Goal: Task Accomplishment & Management: Use online tool/utility

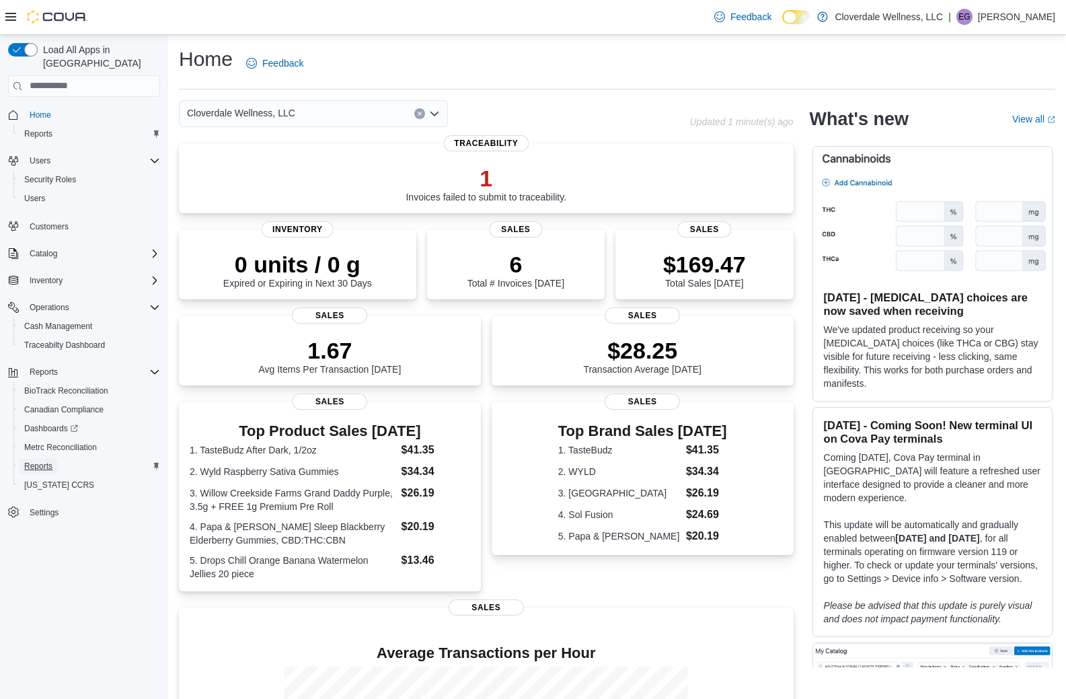
click at [38, 461] on span "Reports" at bounding box center [38, 466] width 28 height 11
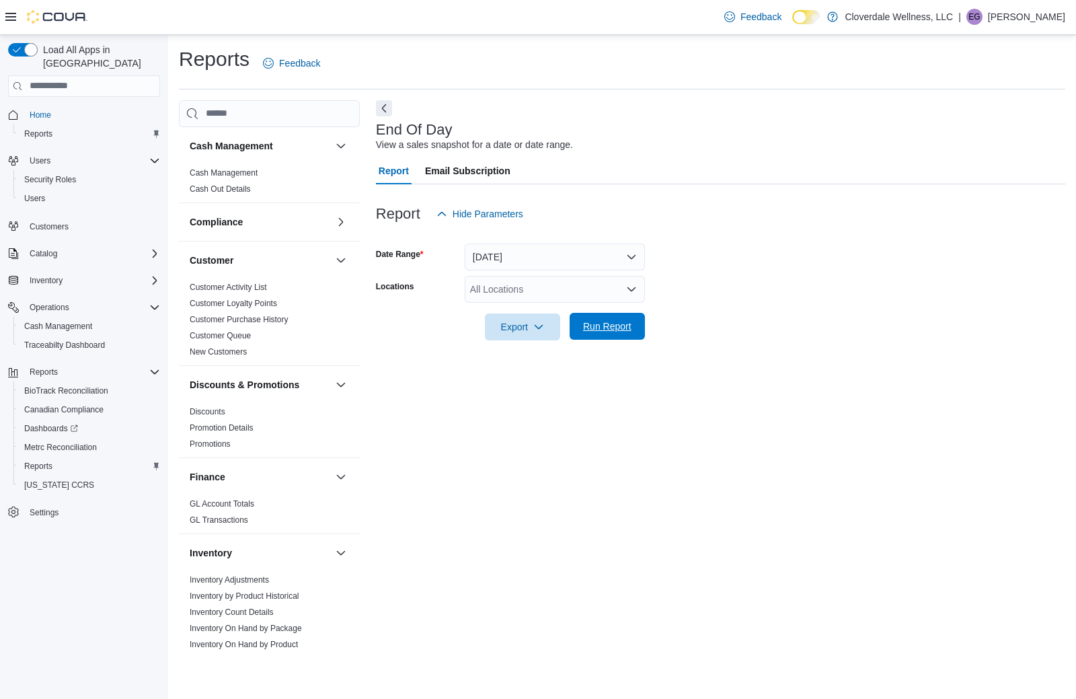
click at [617, 324] on span "Run Report" at bounding box center [607, 325] width 48 height 13
